Goal: Browse casually: Explore the website without a specific task or goal

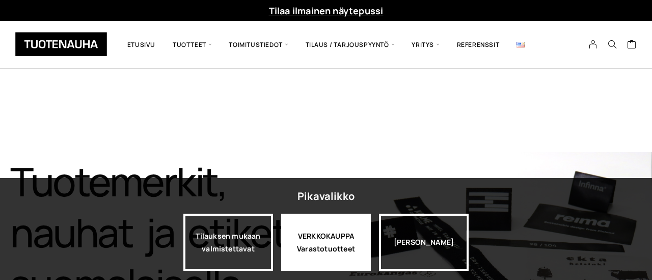
click at [338, 230] on div "VERKKOKAUPPA Varastotuotteet" at bounding box center [326, 241] width 90 height 57
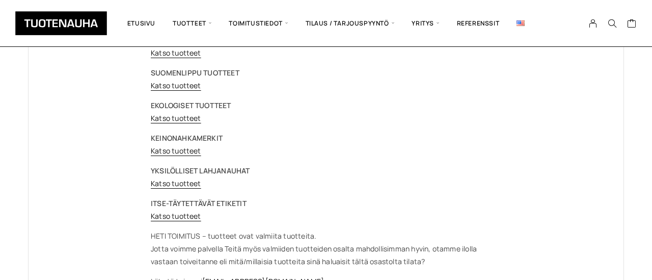
scroll to position [174, 0]
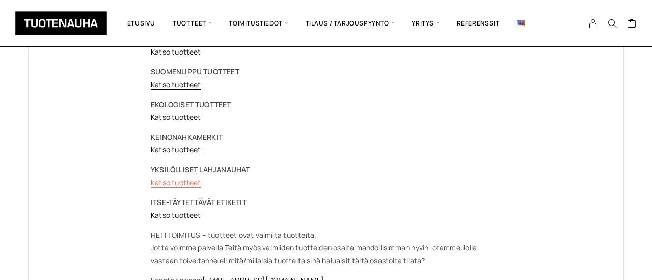
click at [163, 181] on link "Katso tuotteet" at bounding box center [176, 182] width 50 height 10
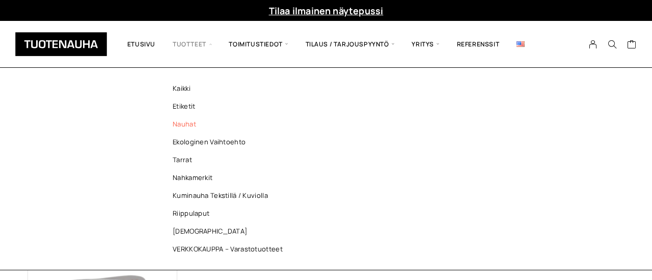
click at [173, 124] on link "Nauhat" at bounding box center [230, 124] width 148 height 18
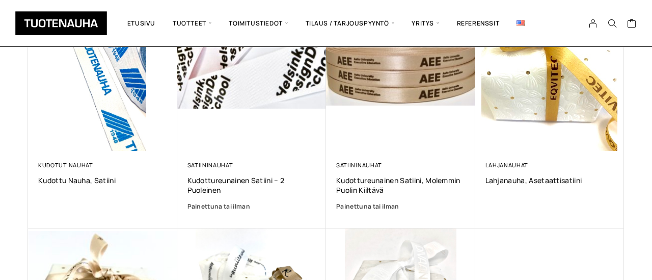
scroll to position [441, 0]
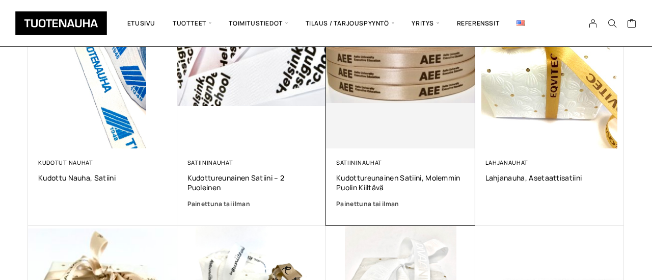
click at [425, 56] on img at bounding box center [400, 73] width 149 height 149
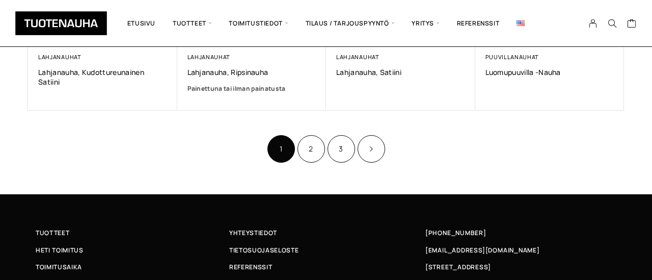
scroll to position [773, 0]
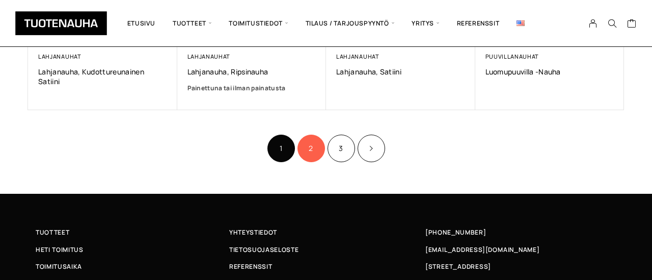
click at [308, 149] on link "2" at bounding box center [310, 147] width 27 height 27
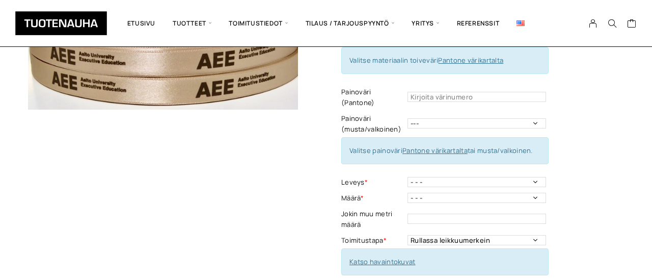
scroll to position [164, 0]
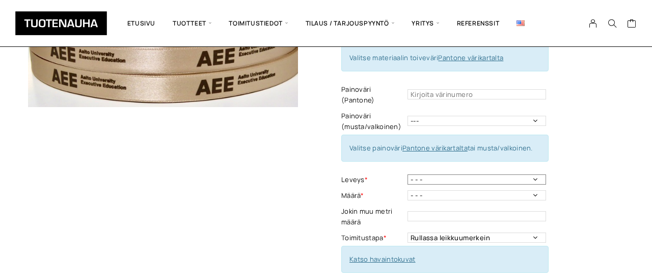
select select "6 mm"
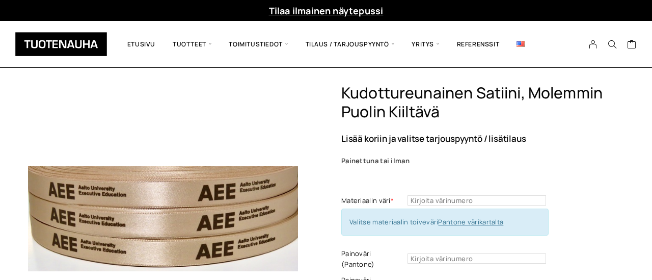
scroll to position [0, 0]
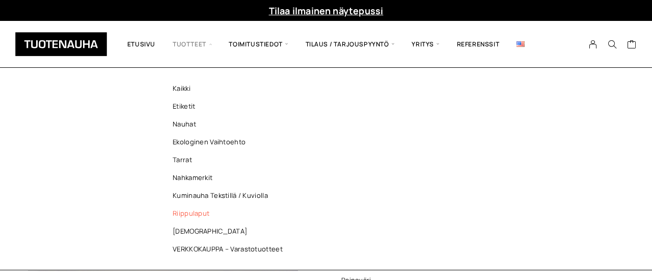
click at [175, 213] on link "Riippulaput" at bounding box center [230, 213] width 148 height 18
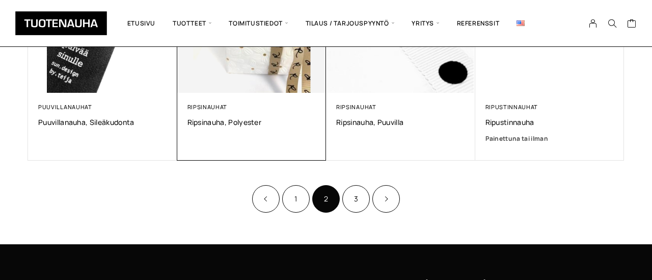
scroll to position [718, 0]
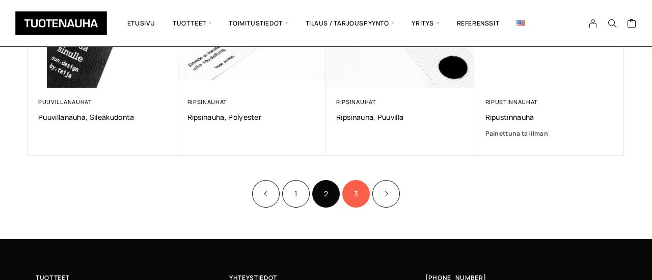
click at [357, 189] on link "3" at bounding box center [355, 193] width 27 height 27
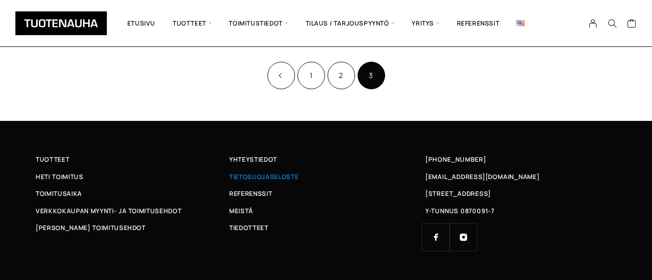
scroll to position [387, 0]
